Goal: Information Seeking & Learning: Learn about a topic

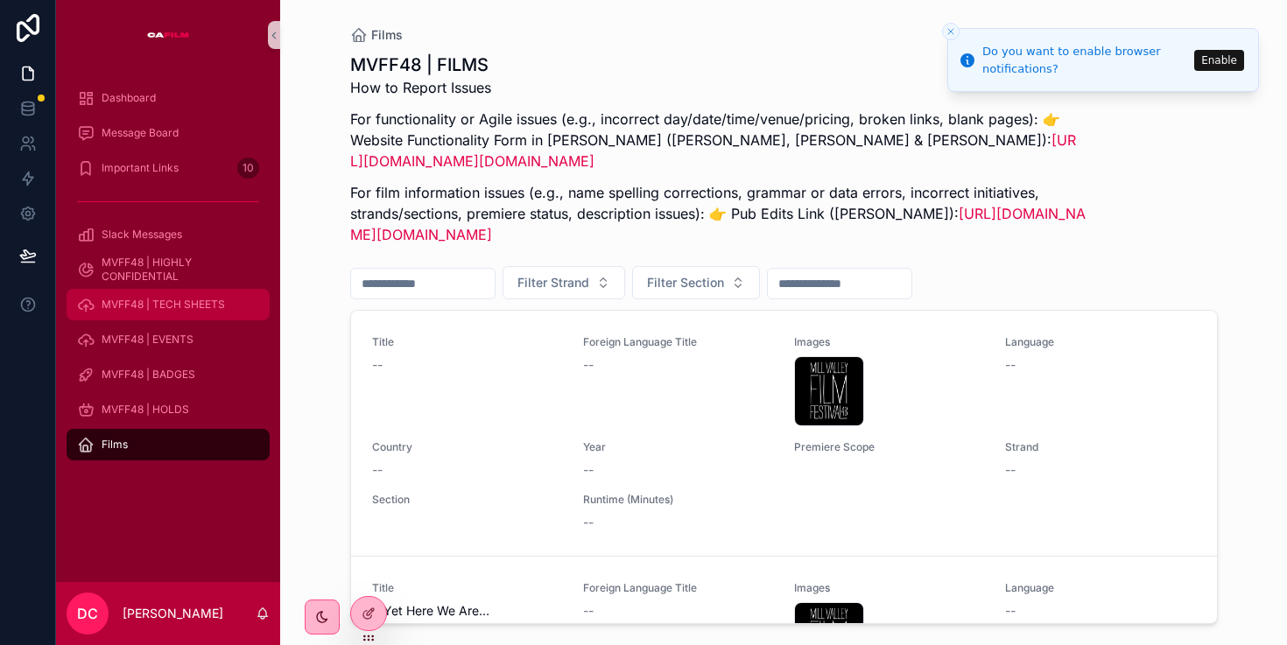
click at [135, 305] on span "MVFF48 | TECH SHEETS" at bounding box center [163, 305] width 123 height 14
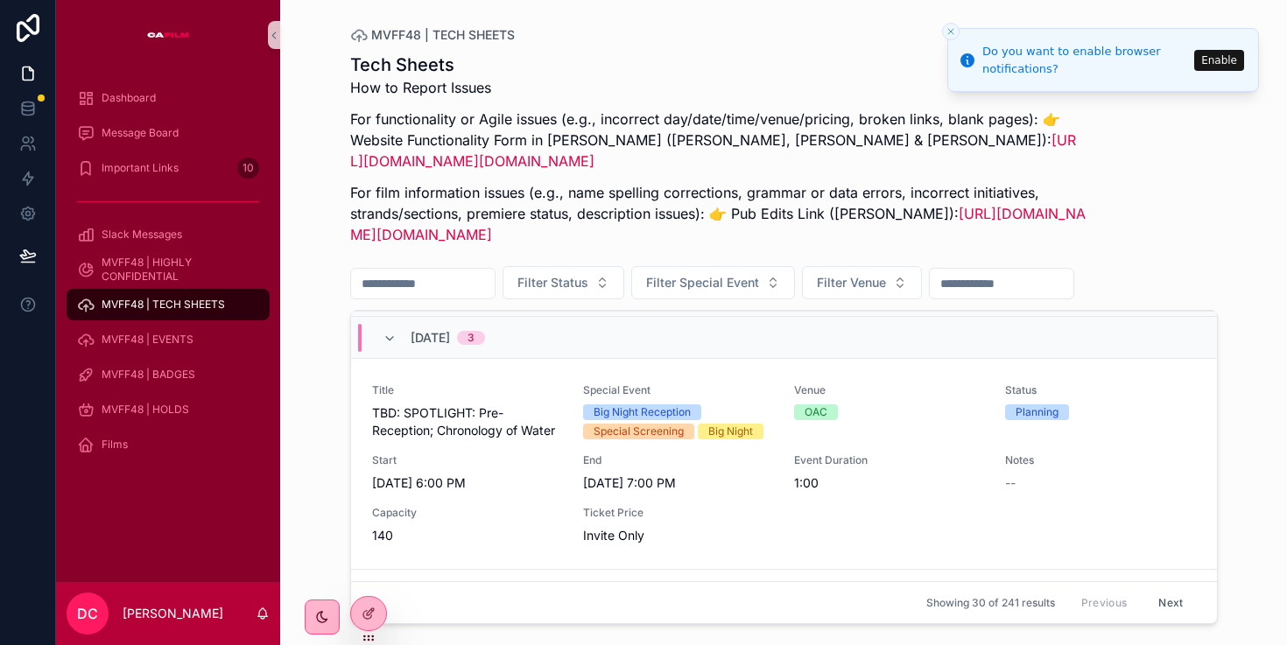
scroll to position [2027, 0]
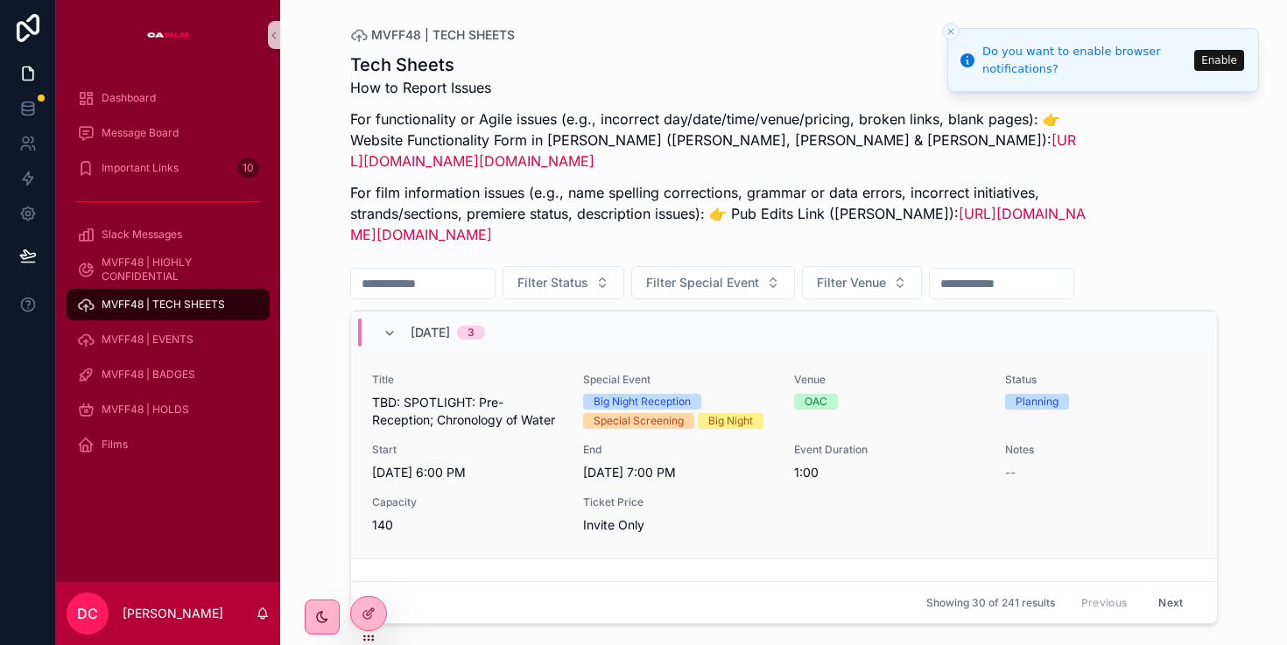
click at [516, 429] on span "TBD: SPOTLIGHT: Pre-Reception; Chronology of Water" at bounding box center [467, 411] width 190 height 35
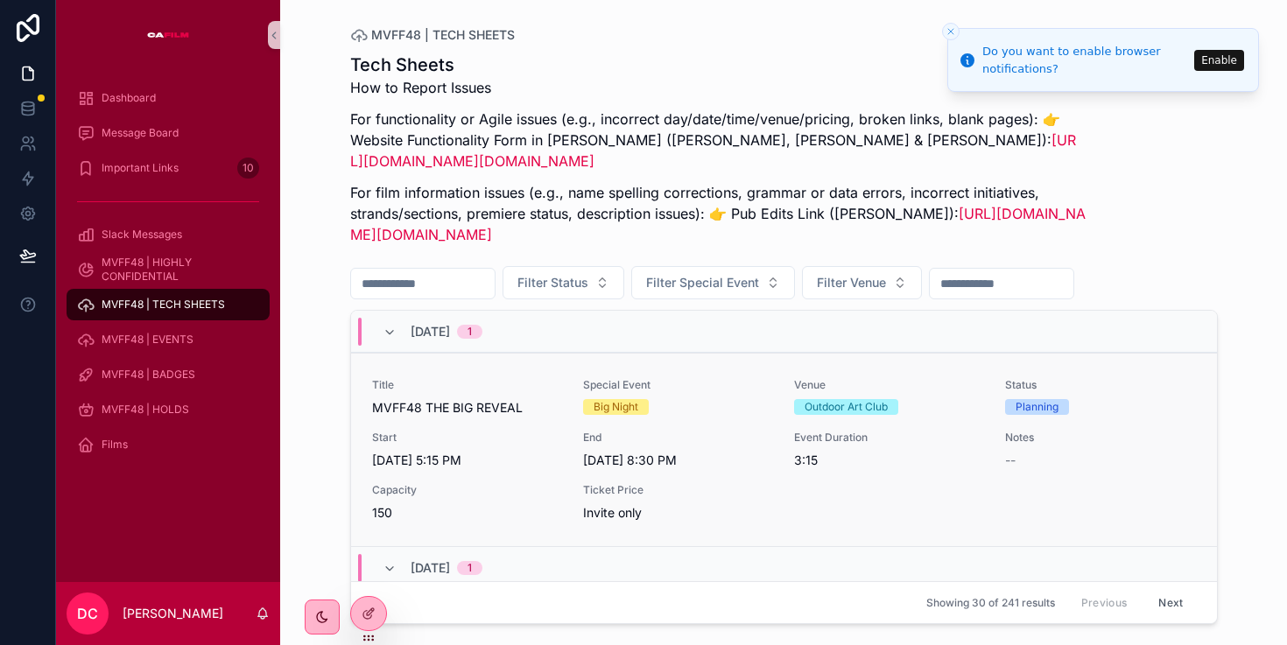
click at [441, 417] on span "MVFF48 THE BIG REVEAL" at bounding box center [467, 408] width 190 height 18
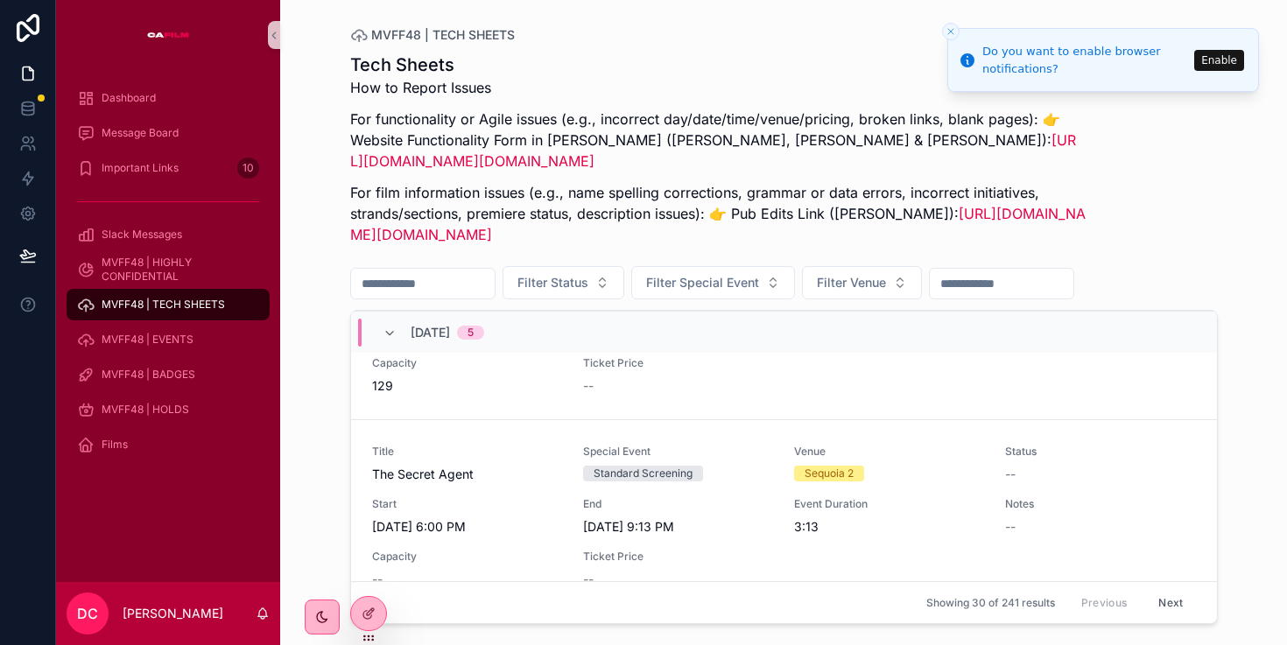
scroll to position [1329, 0]
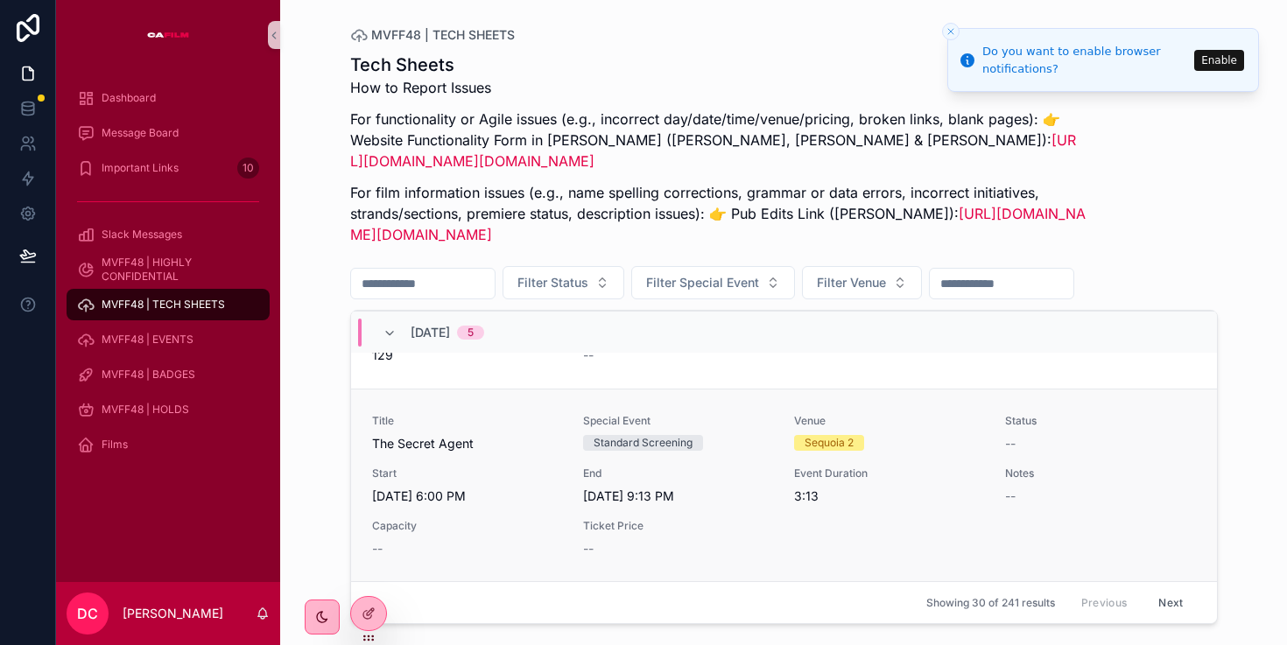
click at [521, 478] on div "Title The Secret Agent Special Event Standard Screening Venue Sequoia 2 Status …" at bounding box center [784, 486] width 824 height 144
